Goal: Information Seeking & Learning: Learn about a topic

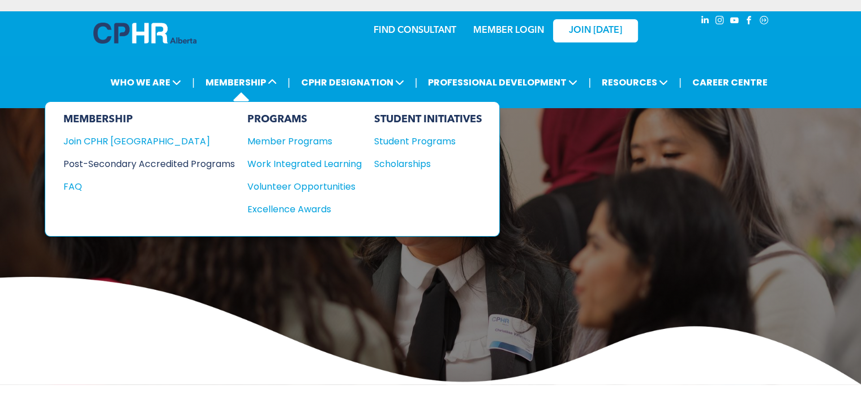
click at [162, 163] on div "Post-Secondary Accredited Programs" at bounding box center [140, 164] width 155 height 14
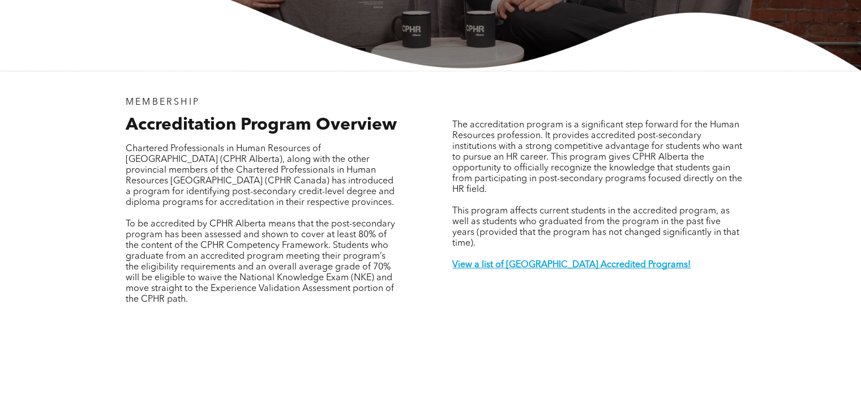
scroll to position [340, 0]
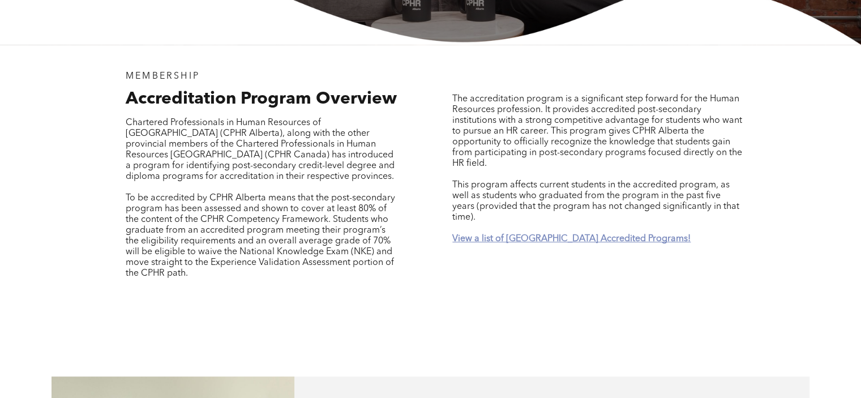
click at [587, 234] on strong "View a list of [GEOGRAPHIC_DATA] Accredited Programs!" at bounding box center [572, 238] width 238 height 9
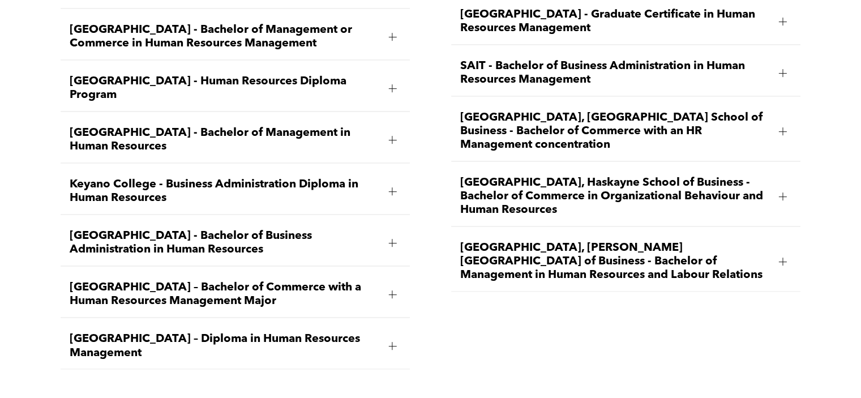
scroll to position [1804, 0]
click at [394, 238] on div at bounding box center [393, 242] width 8 height 8
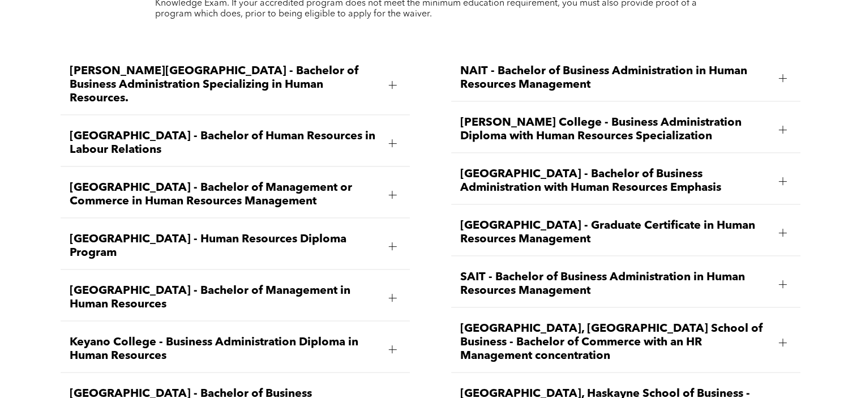
scroll to position [1589, 0]
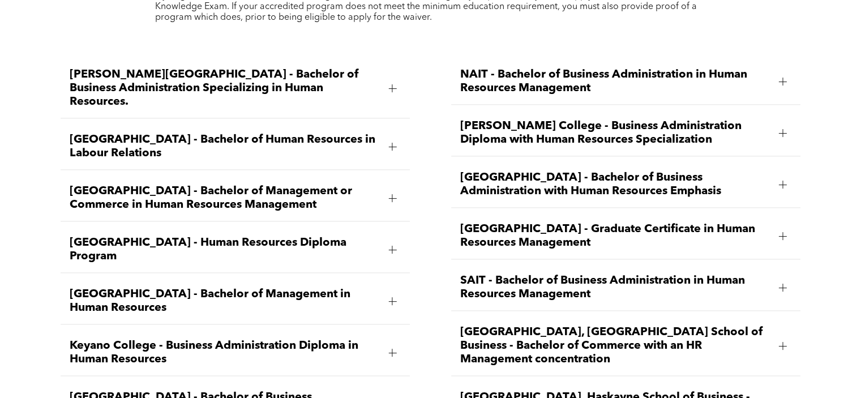
click at [785, 78] on div at bounding box center [783, 82] width 8 height 8
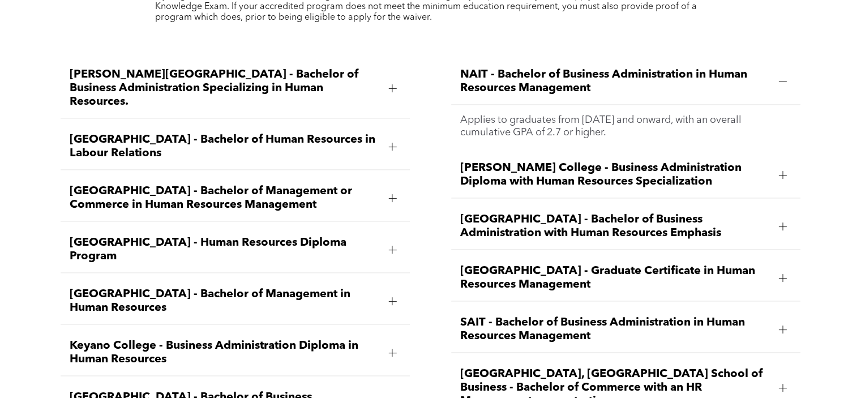
drag, startPoint x: 866, startPoint y: 246, endPoint x: 562, endPoint y: 63, distance: 354.9
click at [562, 68] on span "NAIT - Bachelor of Business Administration in Human Resources Management" at bounding box center [615, 81] width 310 height 27
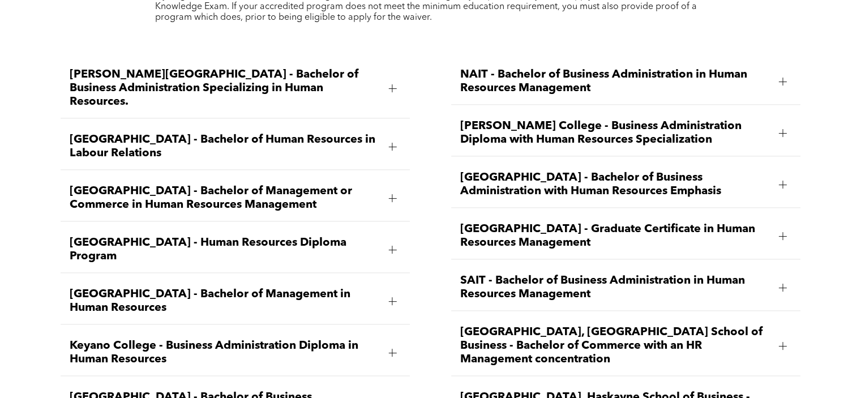
click at [562, 68] on span "NAIT - Bachelor of Business Administration in Human Resources Management" at bounding box center [615, 81] width 310 height 27
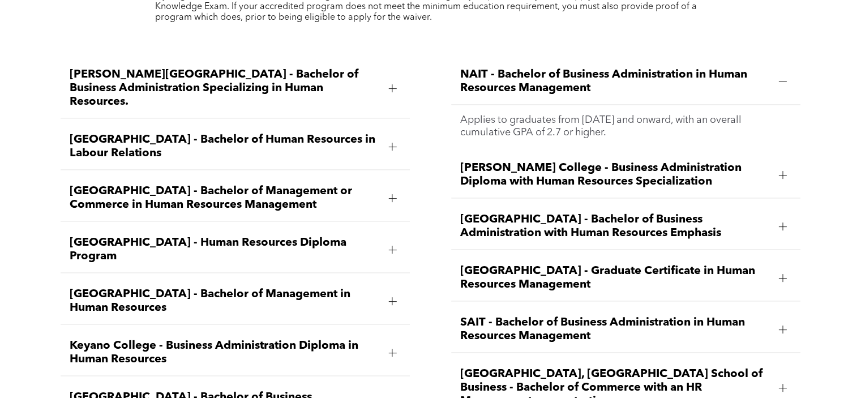
drag, startPoint x: 72, startPoint y: 152, endPoint x: 340, endPoint y: 181, distance: 268.8
click at [340, 181] on div "[GEOGRAPHIC_DATA] - Bachelor of Management or Commerce in Human Resources Manag…" at bounding box center [235, 199] width 349 height 46
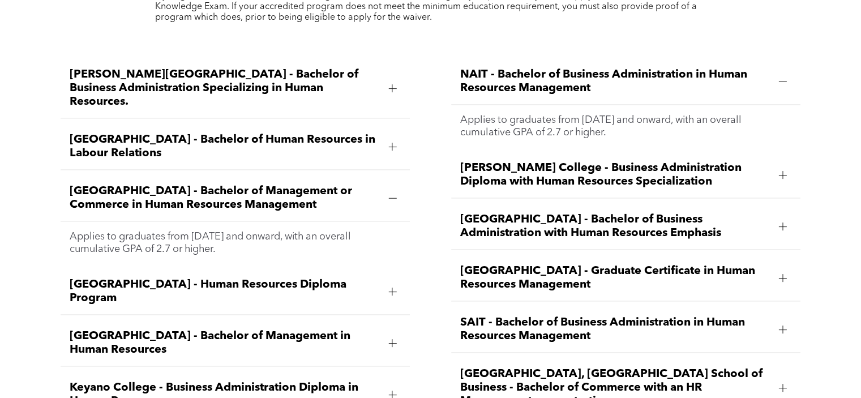
click at [36, 153] on div "[PERSON_NAME][GEOGRAPHIC_DATA] - Bachelor of Business Administration Specializi…" at bounding box center [430, 324] width 861 height 566
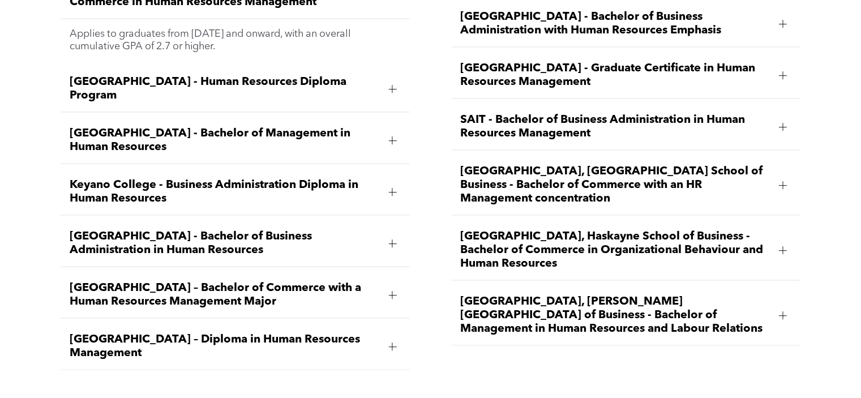
scroll to position [1815, 0]
